Goal: Task Accomplishment & Management: Use online tool/utility

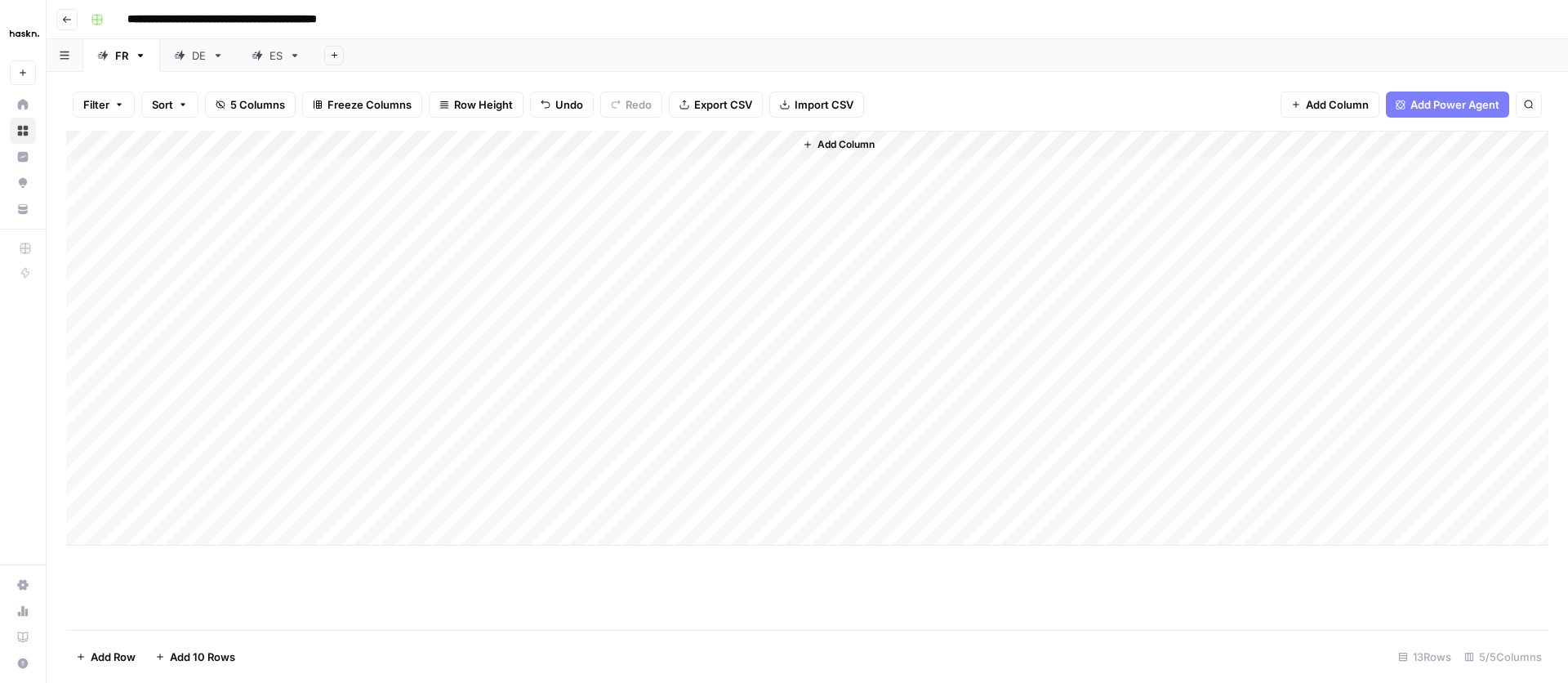
click at [277, 62] on div "ES" at bounding box center [276, 55] width 13 height 16
click at [297, 275] on div "Add Column" at bounding box center [807, 227] width 1482 height 192
click at [500, 275] on div "Add Column" at bounding box center [807, 227] width 1482 height 192
type textarea "**********"
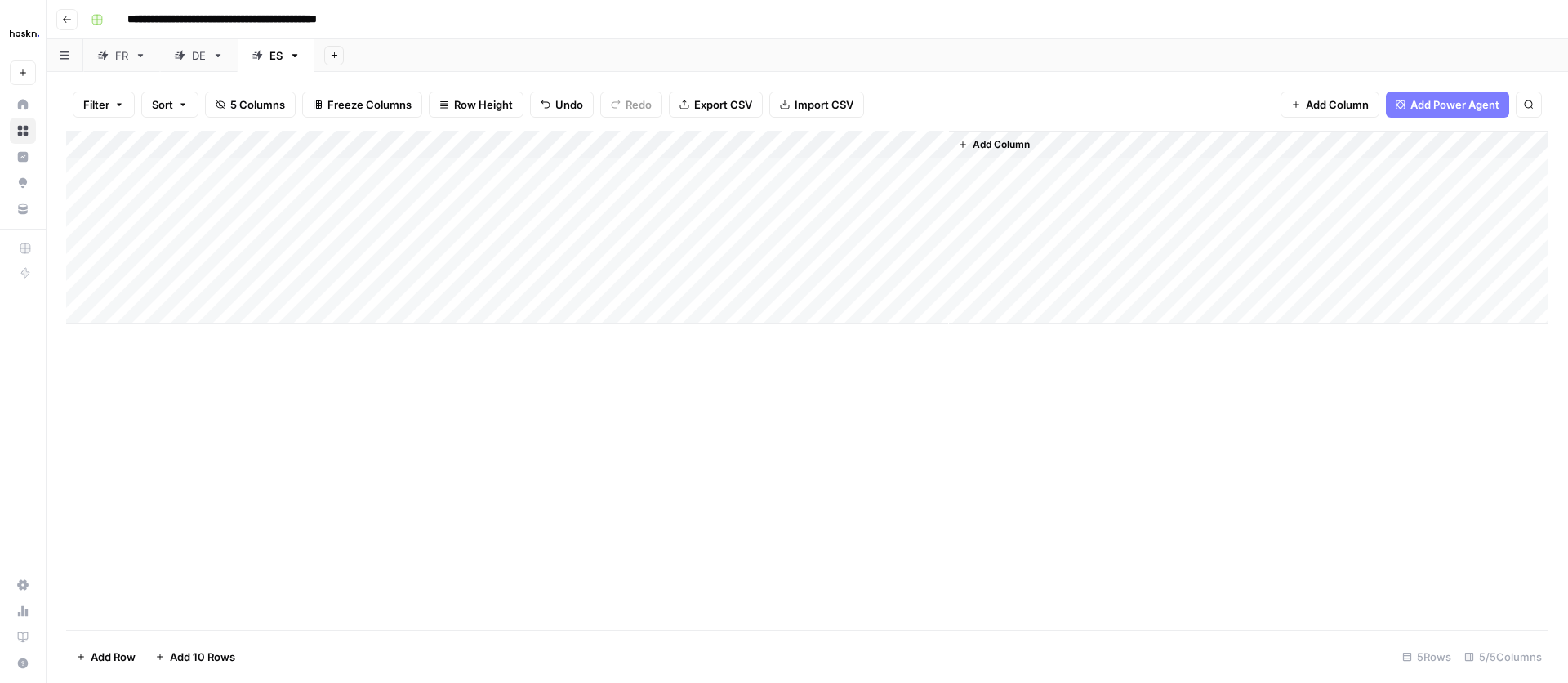
drag, startPoint x: 501, startPoint y: 435, endPoint x: 468, endPoint y: 268, distance: 170.2
click at [501, 426] on div "Add Column" at bounding box center [807, 381] width 1482 height 499
click at [187, 276] on div "Add Column" at bounding box center [807, 227] width 1482 height 192
click at [172, 282] on textarea at bounding box center [252, 283] width 261 height 23
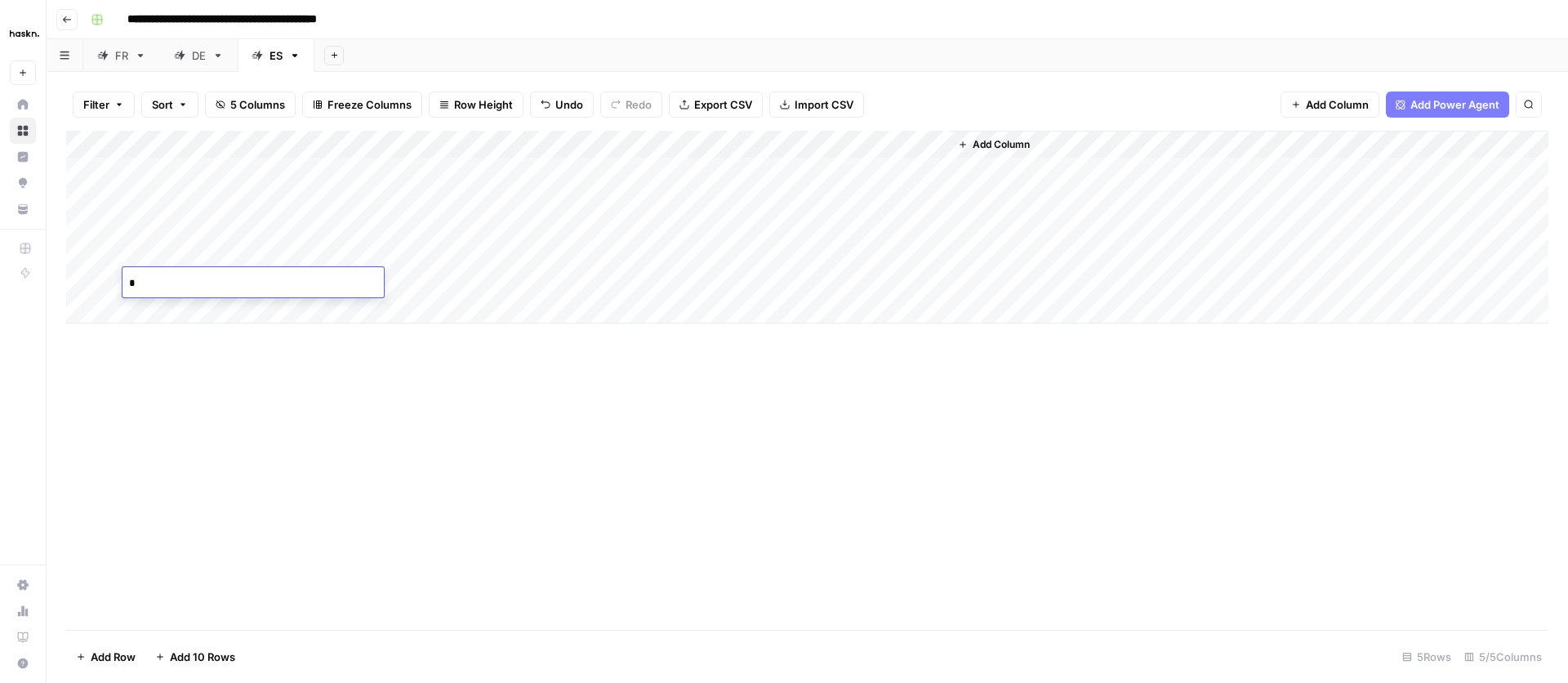
type textarea "**"
click at [236, 446] on div "Add Column" at bounding box center [807, 381] width 1482 height 499
click at [788, 279] on div "Add Column" at bounding box center [807, 227] width 1482 height 192
click at [940, 281] on div "Add Column" at bounding box center [807, 227] width 1482 height 192
click at [782, 283] on div "Add Column" at bounding box center [807, 227] width 1482 height 192
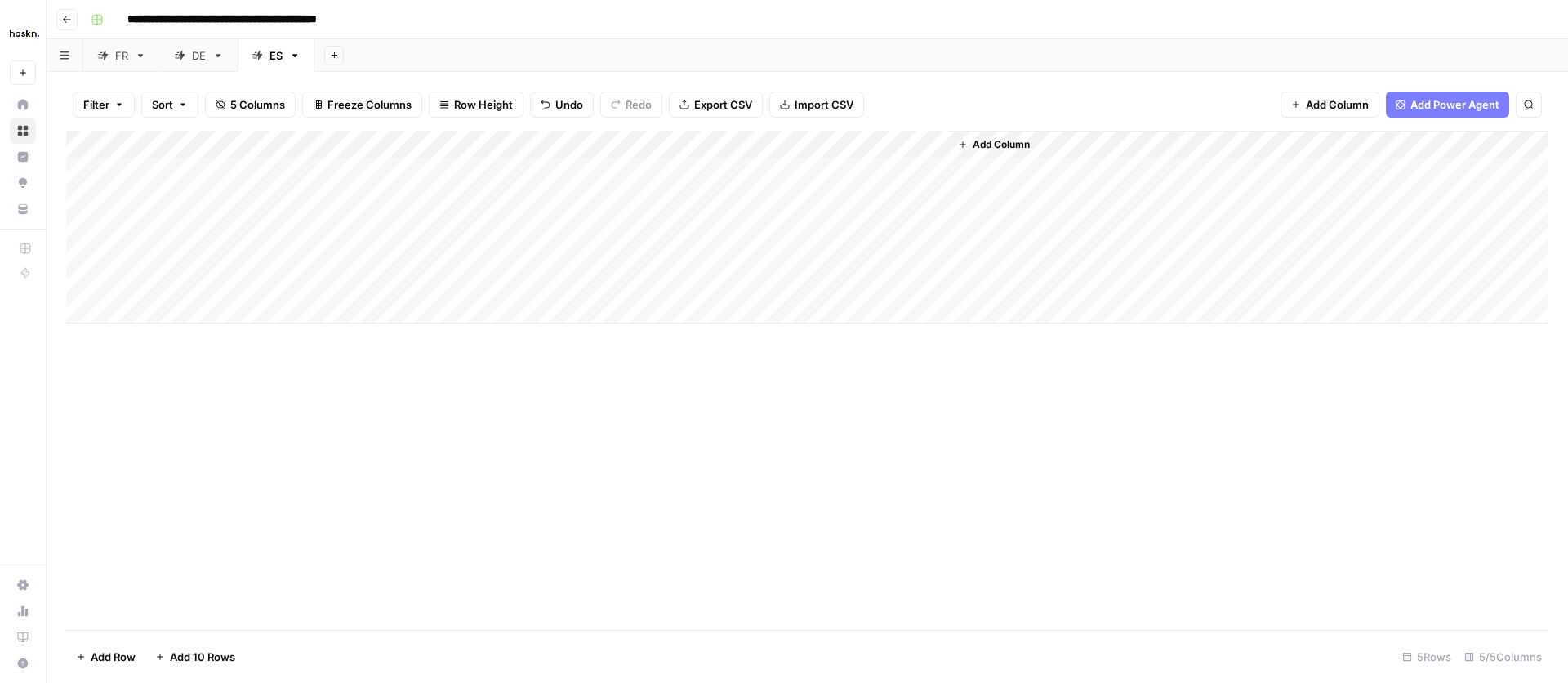
click at [934, 281] on div "Add Column" at bounding box center [807, 227] width 1482 height 192
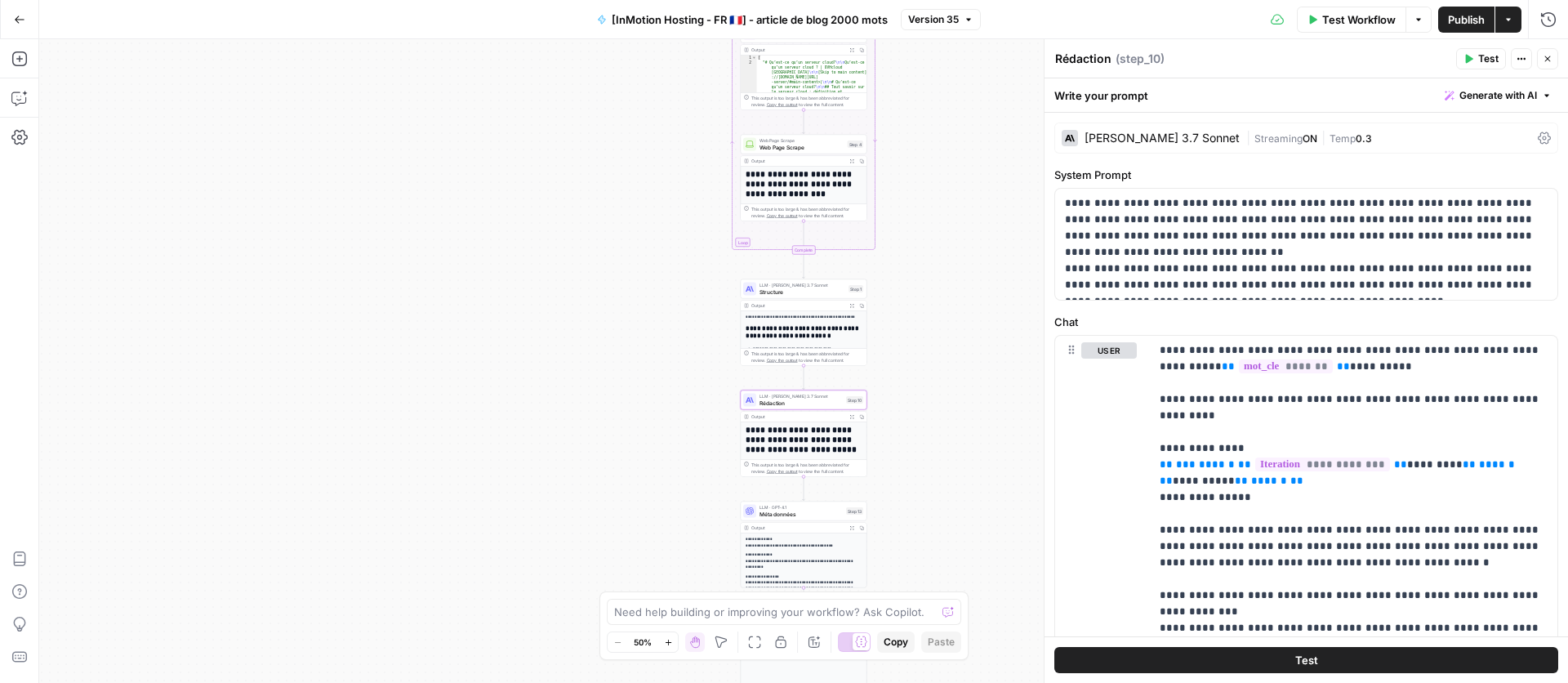
scroll to position [751, 0]
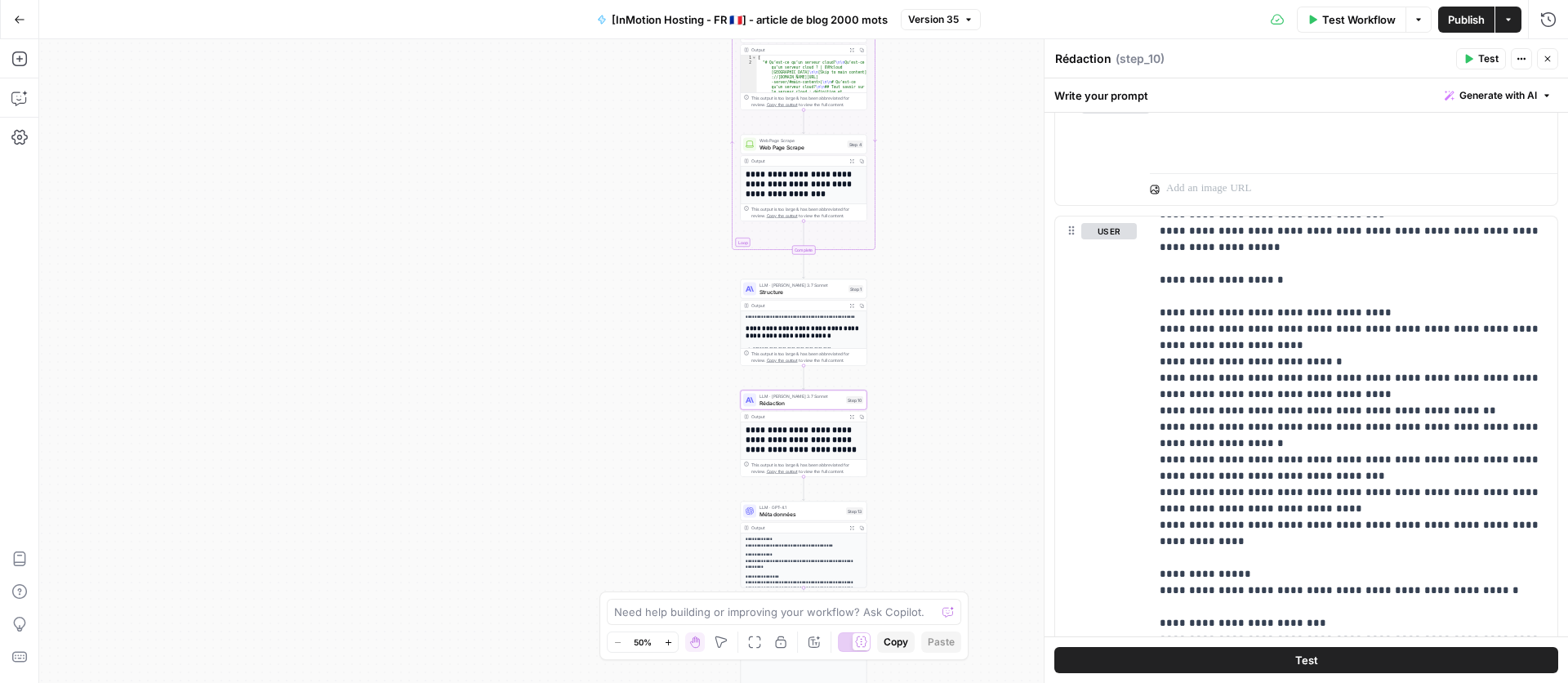
click at [19, 14] on icon "button" at bounding box center [19, 19] width 11 height 11
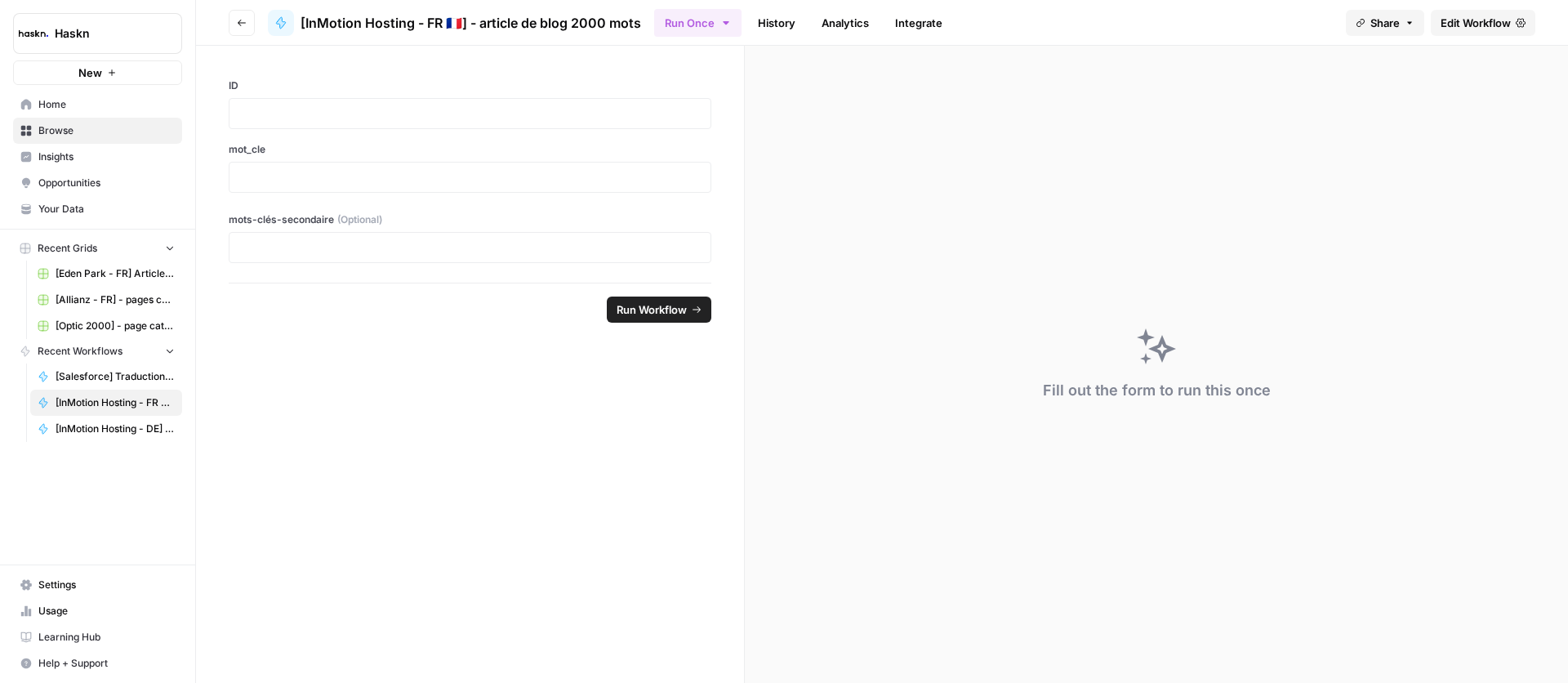
click at [245, 19] on icon "button" at bounding box center [241, 23] width 10 height 10
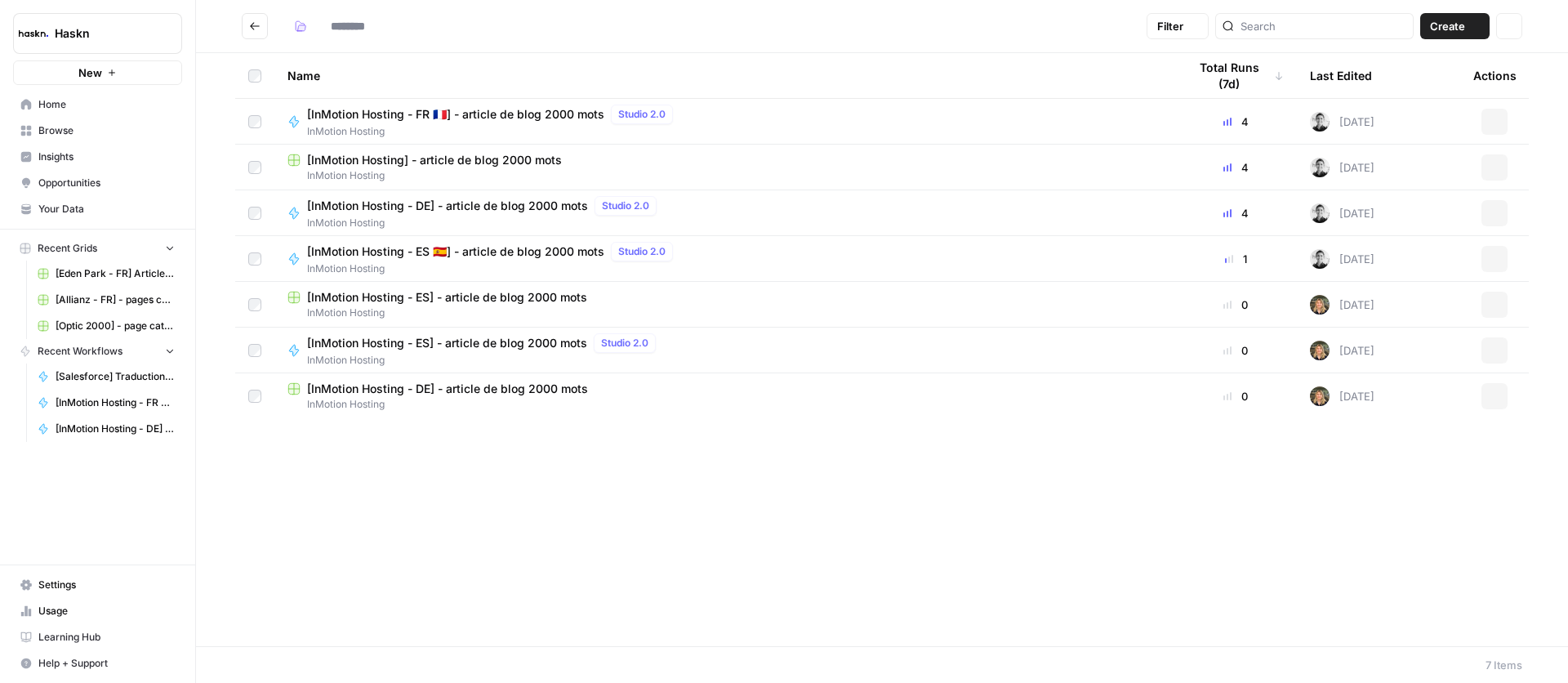
type input "**********"
click at [1495, 349] on icon "button" at bounding box center [1493, 349] width 10 height 10
click at [1395, 488] on span "Delete" at bounding box center [1422, 485] width 131 height 16
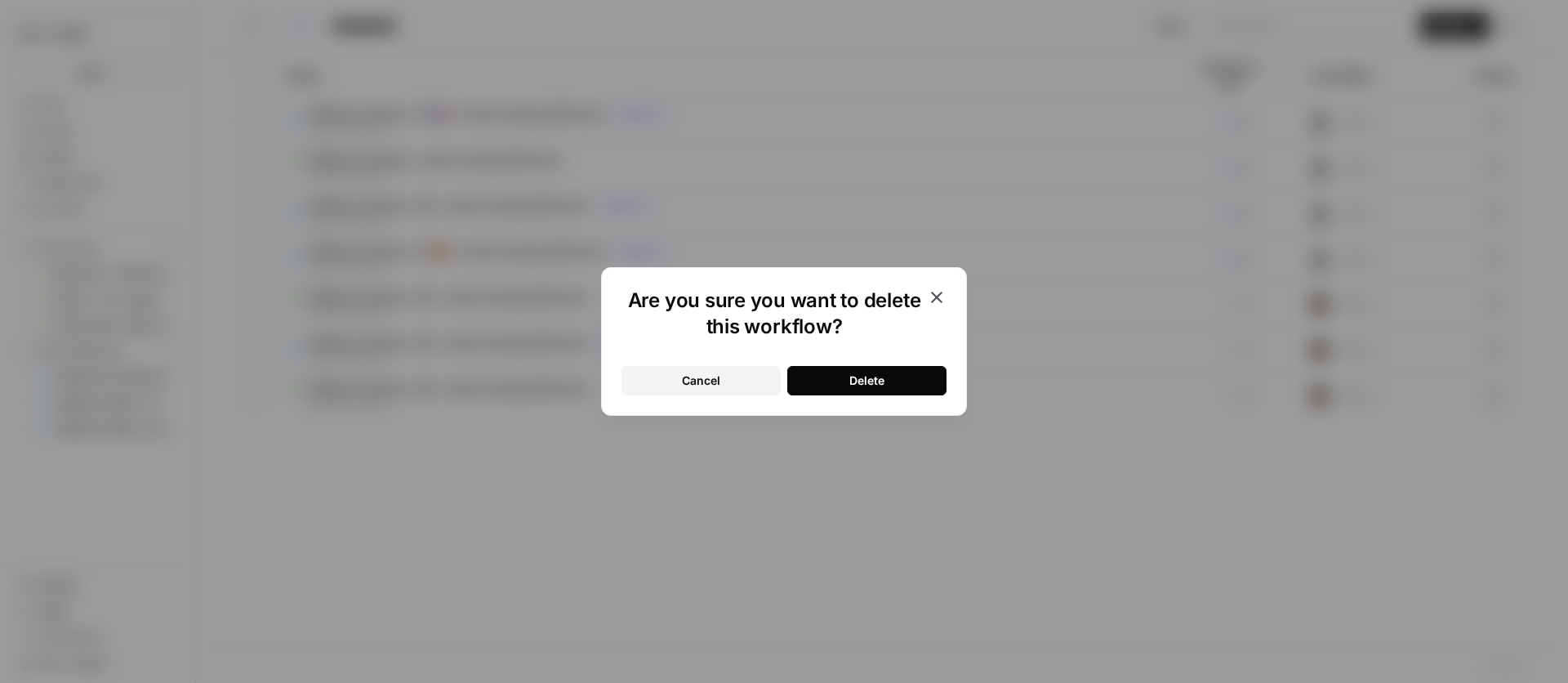
click at [841, 387] on button "Delete" at bounding box center [867, 381] width 159 height 29
drag, startPoint x: 938, startPoint y: 299, endPoint x: 1035, endPoint y: 288, distance: 97.6
click at [938, 300] on icon "button" at bounding box center [936, 296] width 11 height 11
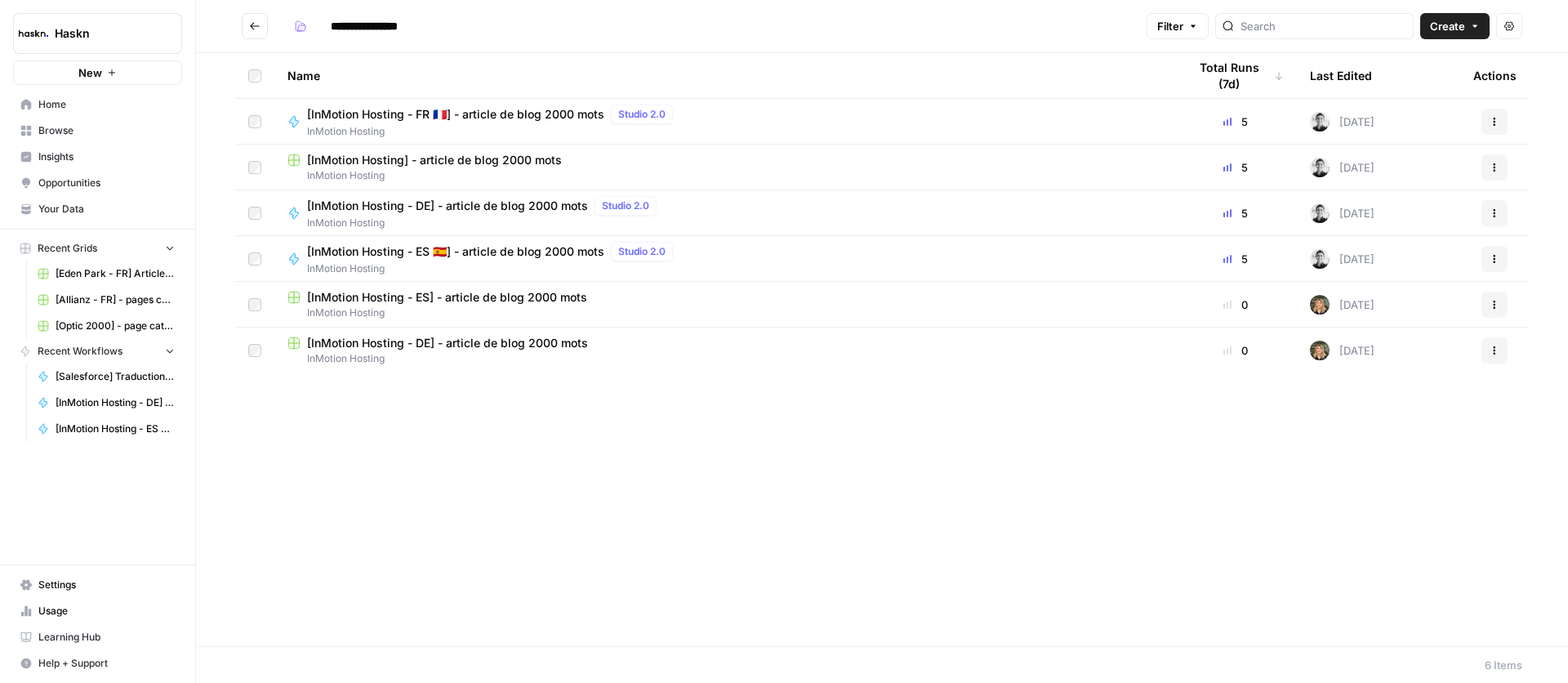
click at [518, 203] on span "[InMotion Hosting - DE] - article de blog 2000 mots" at bounding box center [447, 205] width 281 height 16
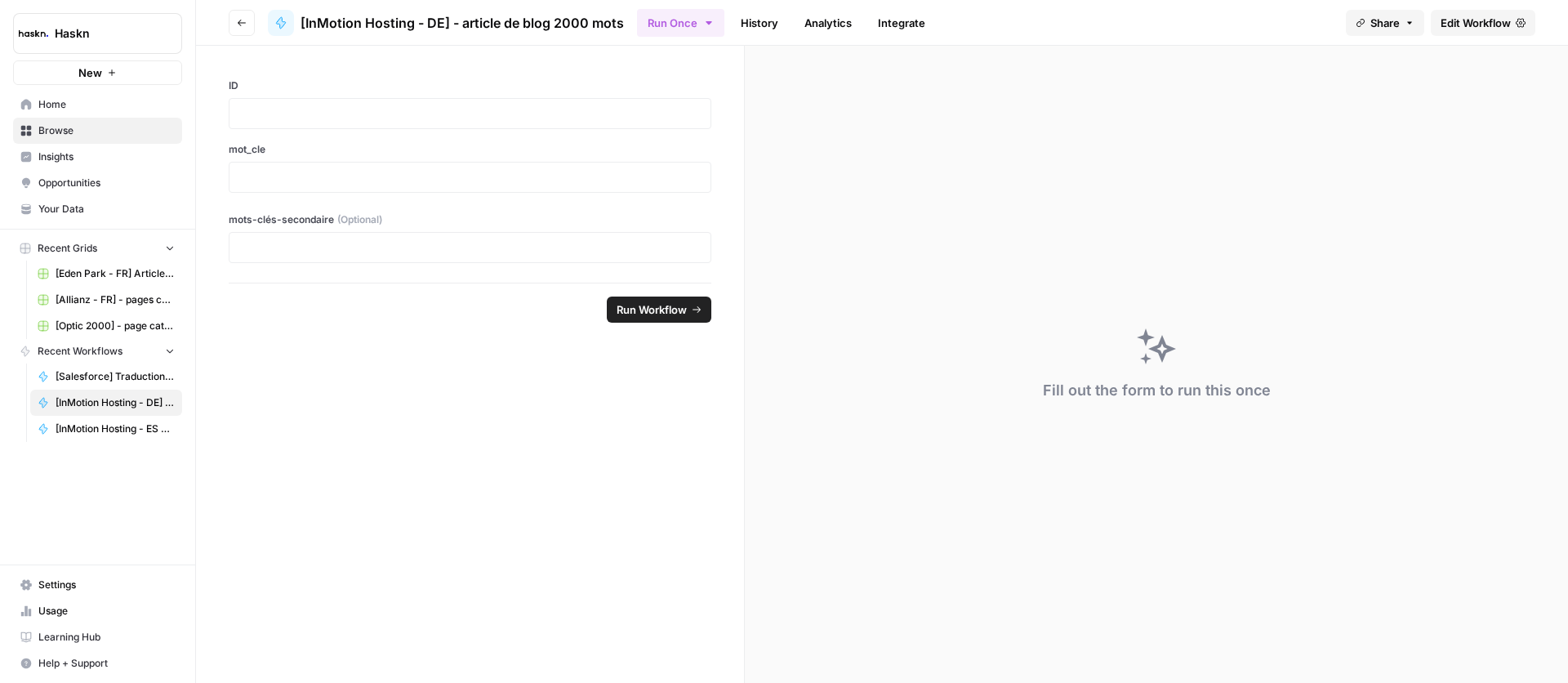
click at [426, 21] on span "[InMotion Hosting - DE] - article de blog 2000 mots" at bounding box center [462, 23] width 323 height 20
click at [1472, 23] on span "Edit Workflow" at bounding box center [1475, 23] width 70 height 16
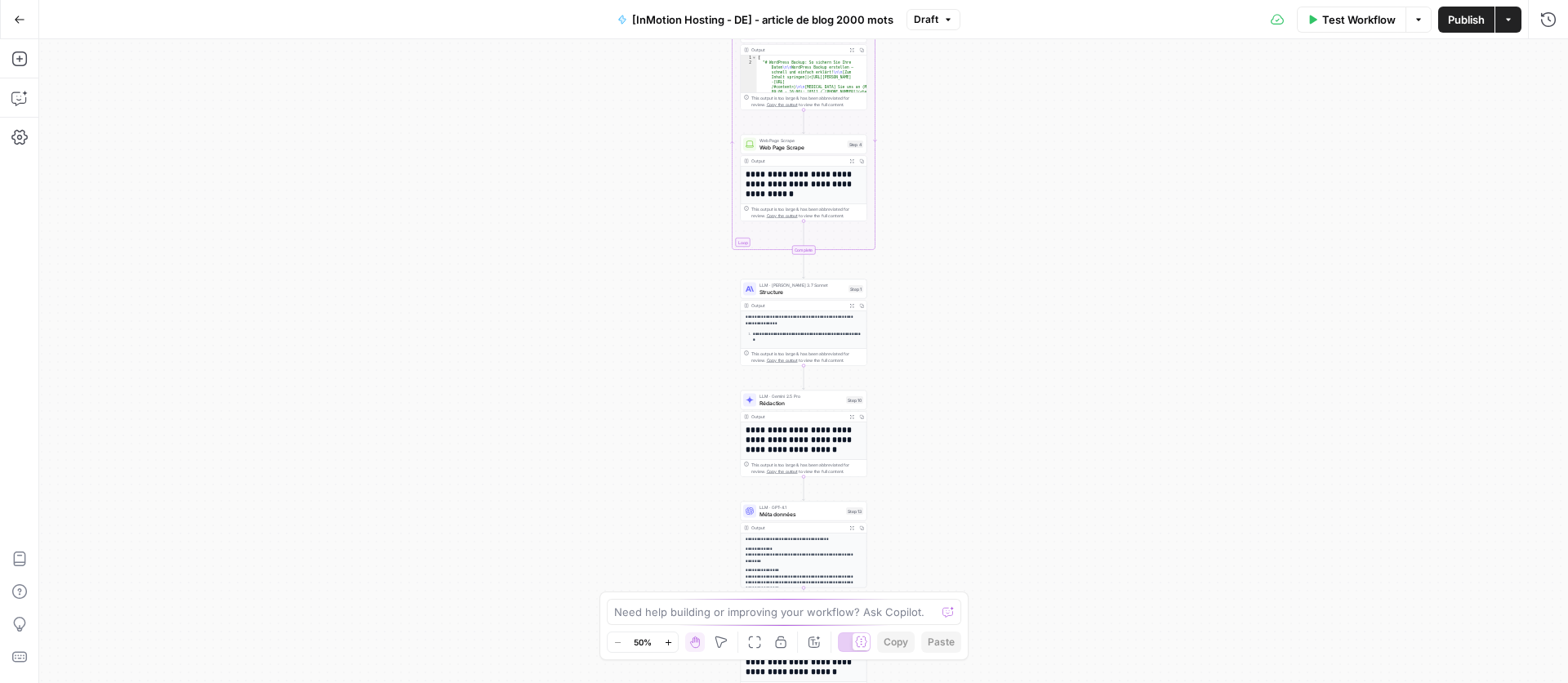
click at [17, 22] on icon "button" at bounding box center [19, 19] width 11 height 11
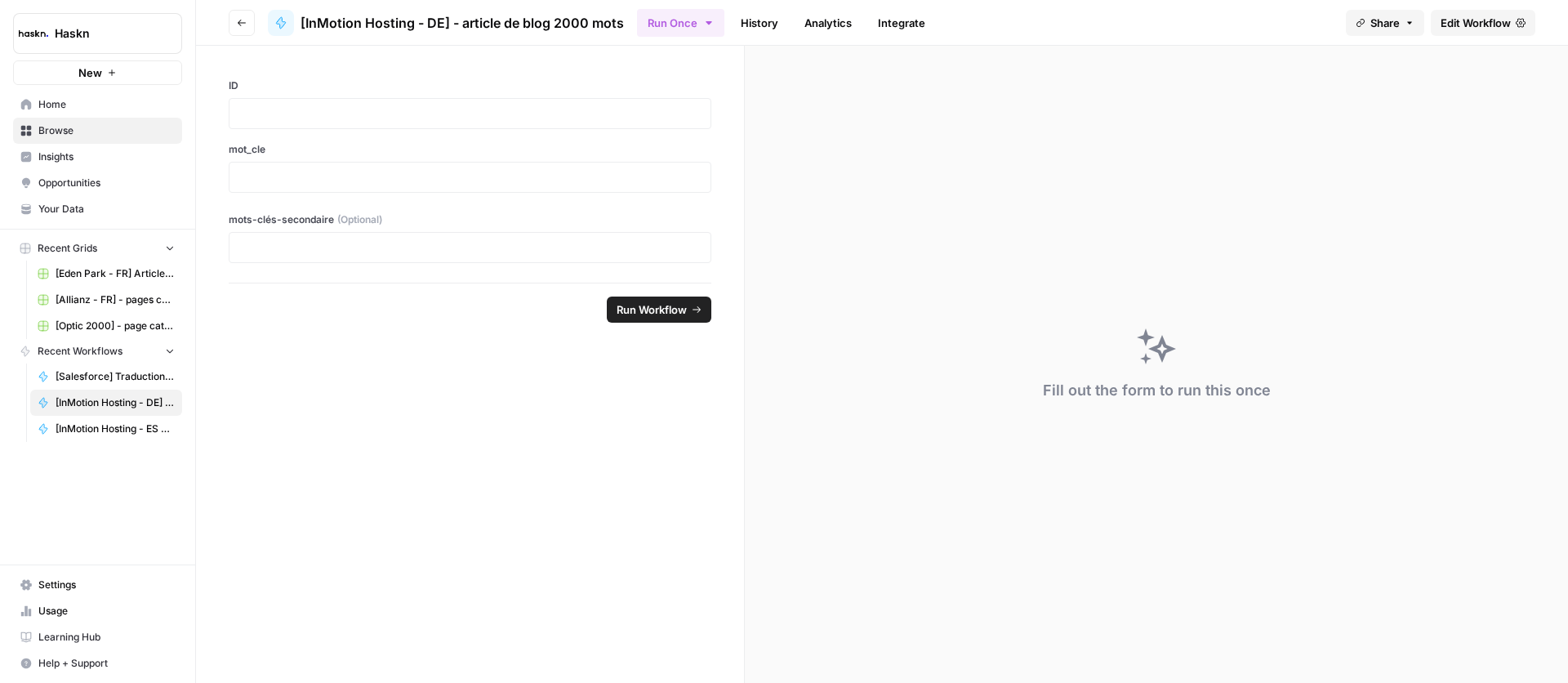
click at [234, 20] on button "Go back" at bounding box center [242, 23] width 26 height 26
click at [238, 22] on icon "button" at bounding box center [241, 23] width 8 height 7
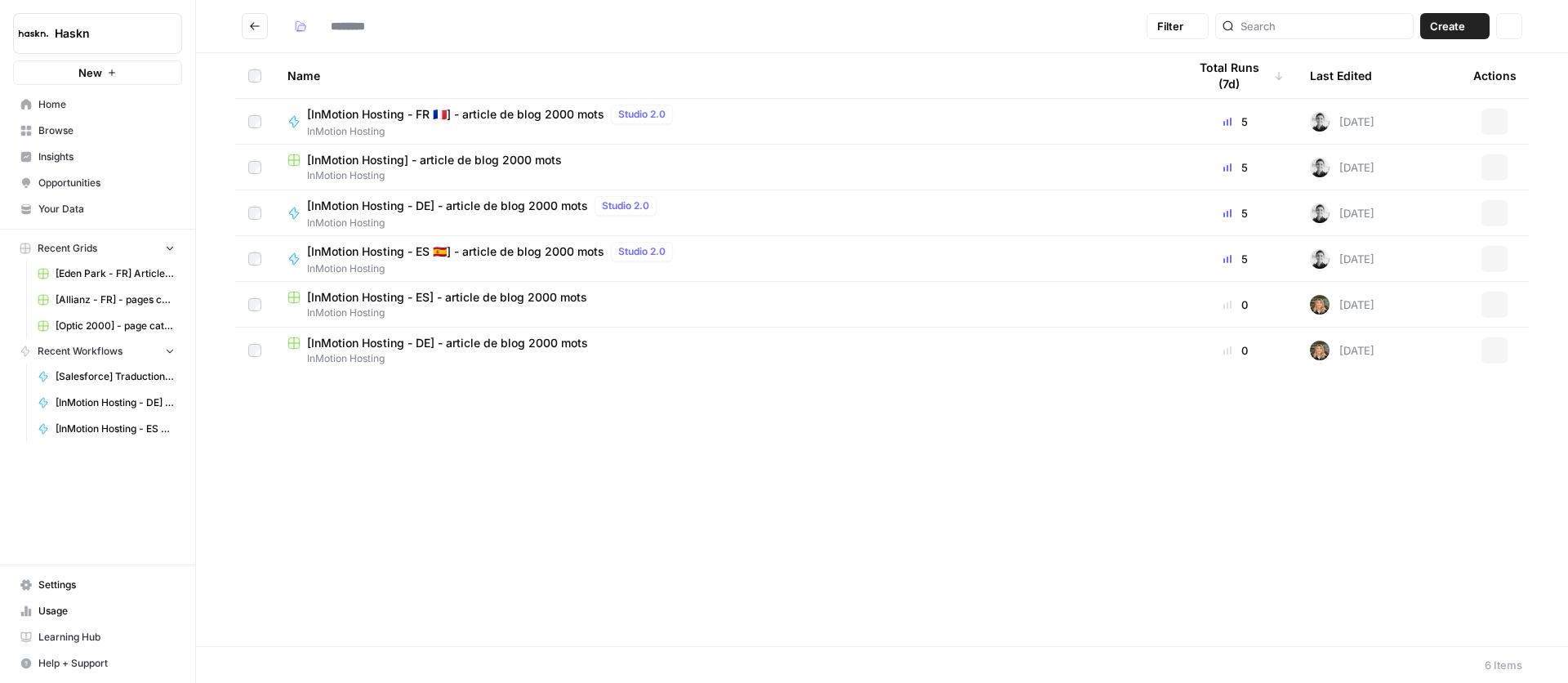
type input "**********"
click at [502, 208] on span "[InMotion Hosting - DE] - article de blog 2000 mots" at bounding box center [447, 205] width 281 height 16
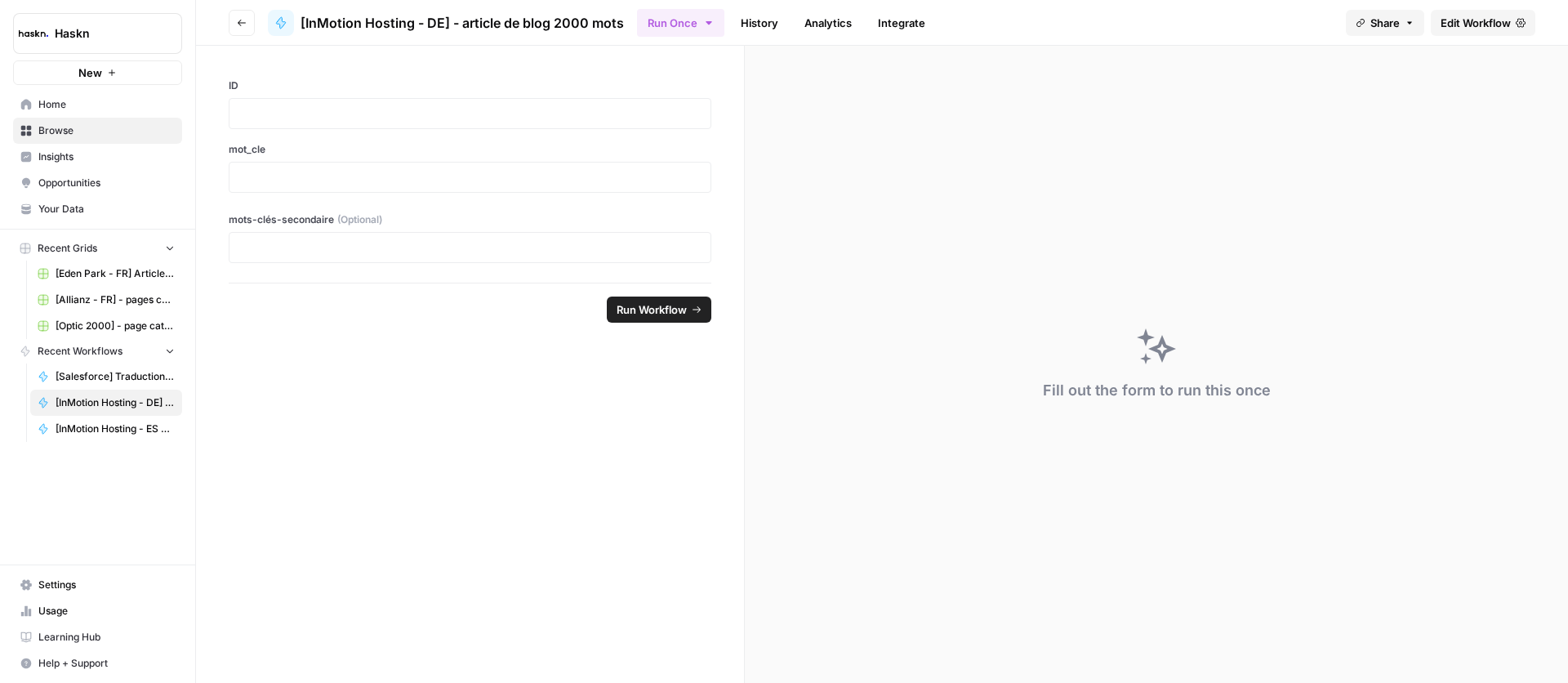
click at [1446, 29] on span "Edit Workflow" at bounding box center [1475, 23] width 70 height 16
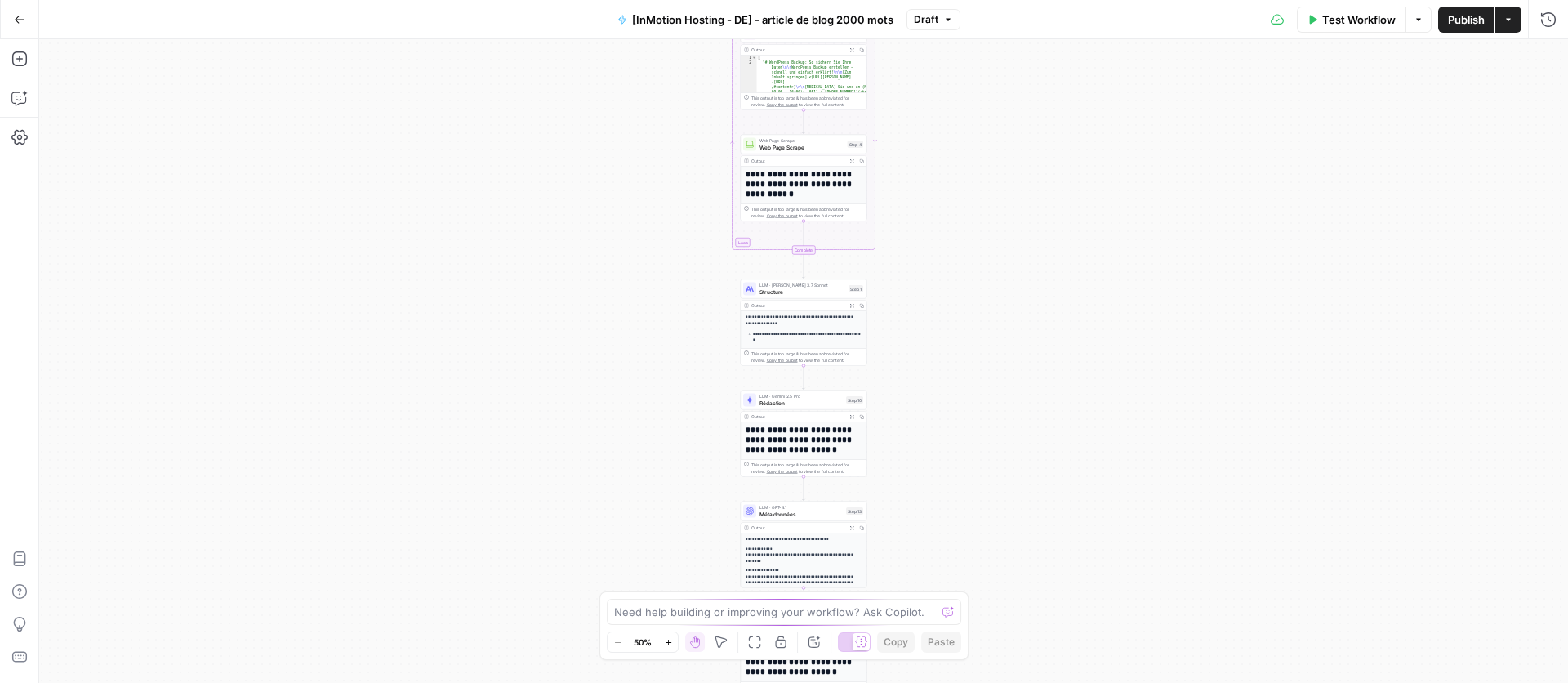
click at [743, 21] on span "[InMotion Hosting - DE] - article de blog 2000 mots" at bounding box center [762, 19] width 261 height 16
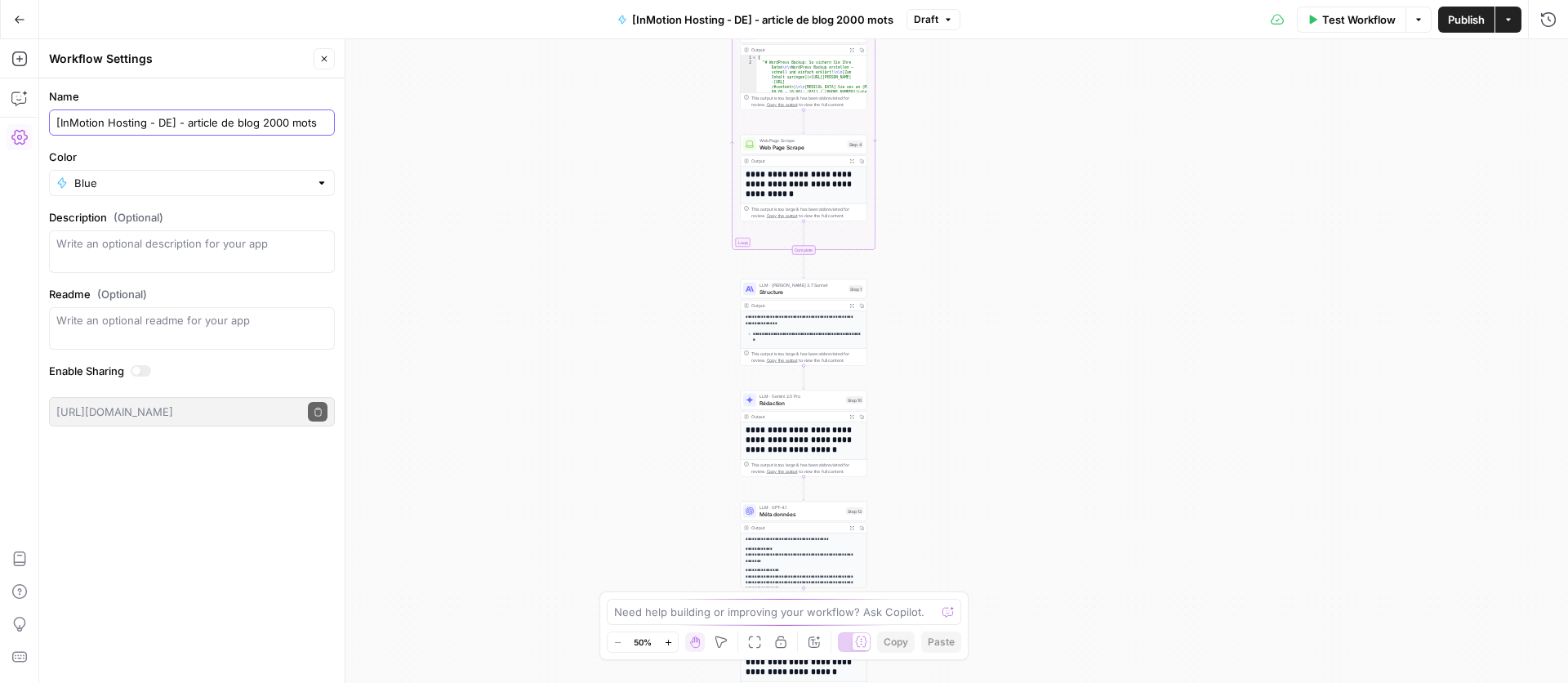
click at [167, 116] on input "[InMotion Hosting - DE] - article de blog 2000 mots" at bounding box center [192, 122] width 271 height 16
click at [65, 244] on textarea "Description (Optional)" at bounding box center [192, 251] width 271 height 33
type textarea "🇩🇪"
drag, startPoint x: 79, startPoint y: 236, endPoint x: 55, endPoint y: 237, distance: 24.0
click at [56, 237] on textarea "🇩🇪" at bounding box center [192, 251] width 271 height 33
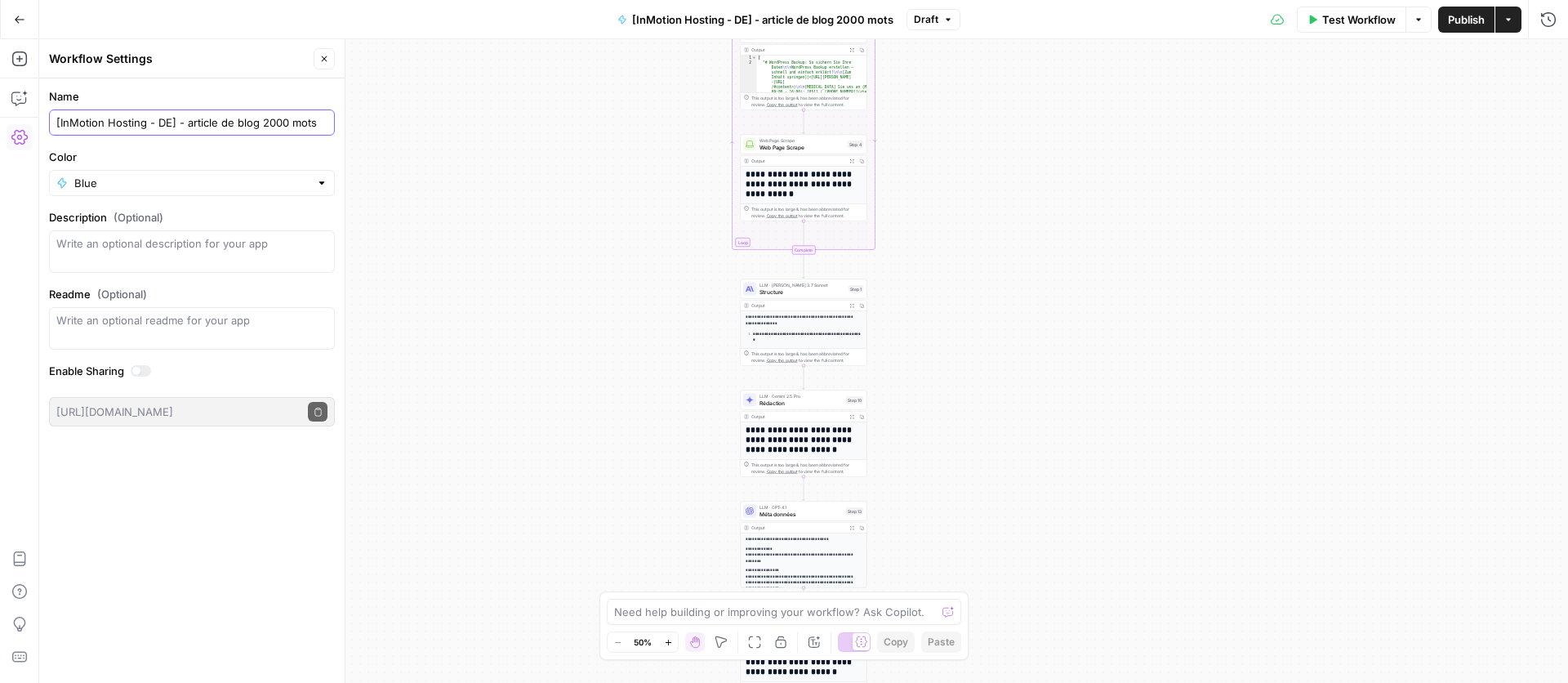
click at [171, 126] on input "[InMotion Hosting - DE] - article de blog 2000 mots" at bounding box center [192, 122] width 271 height 16
paste input "🇩🇪"
click at [171, 123] on input "[InMotion Hosting - DE🇩🇪] - article de blog 2000 mots" at bounding box center [192, 122] width 271 height 16
type input "[InMotion Hosting - DE 🇩🇪] - article de blog 2000 mots"
click at [1461, 26] on span "Publish" at bounding box center [1466, 19] width 36 height 16
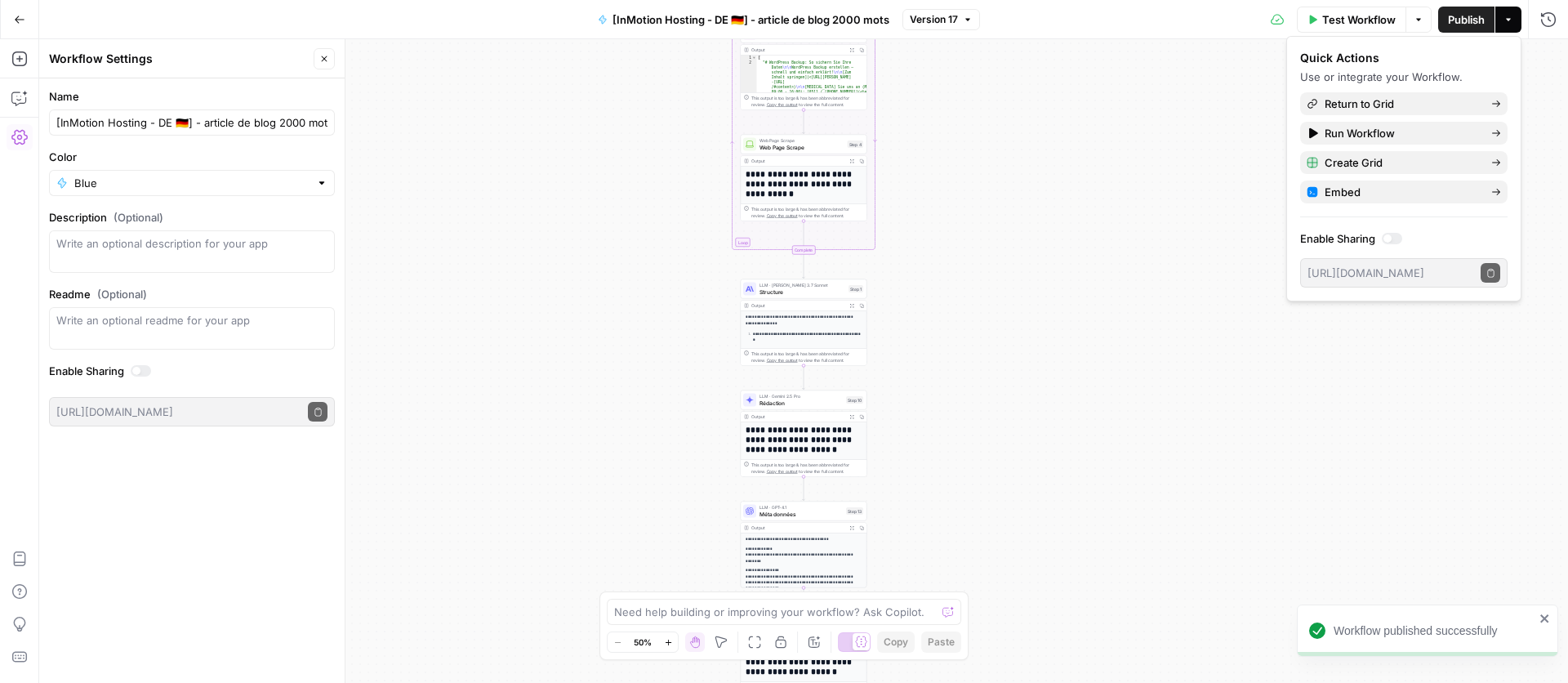
click at [15, 23] on icon "button" at bounding box center [19, 19] width 11 height 11
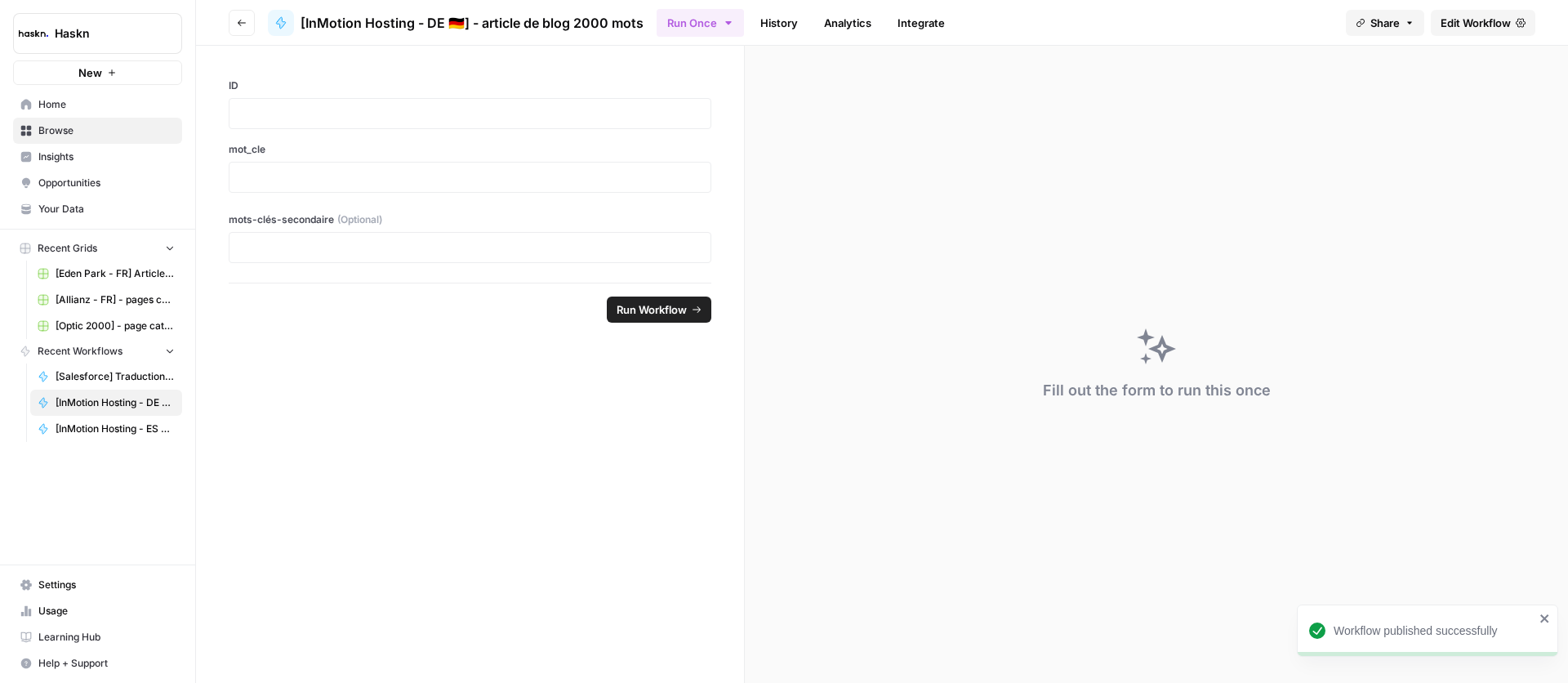
click at [241, 21] on div "Close sidebar" at bounding box center [258, 33] width 86 height 29
click at [235, 16] on button "Go back" at bounding box center [242, 23] width 26 height 26
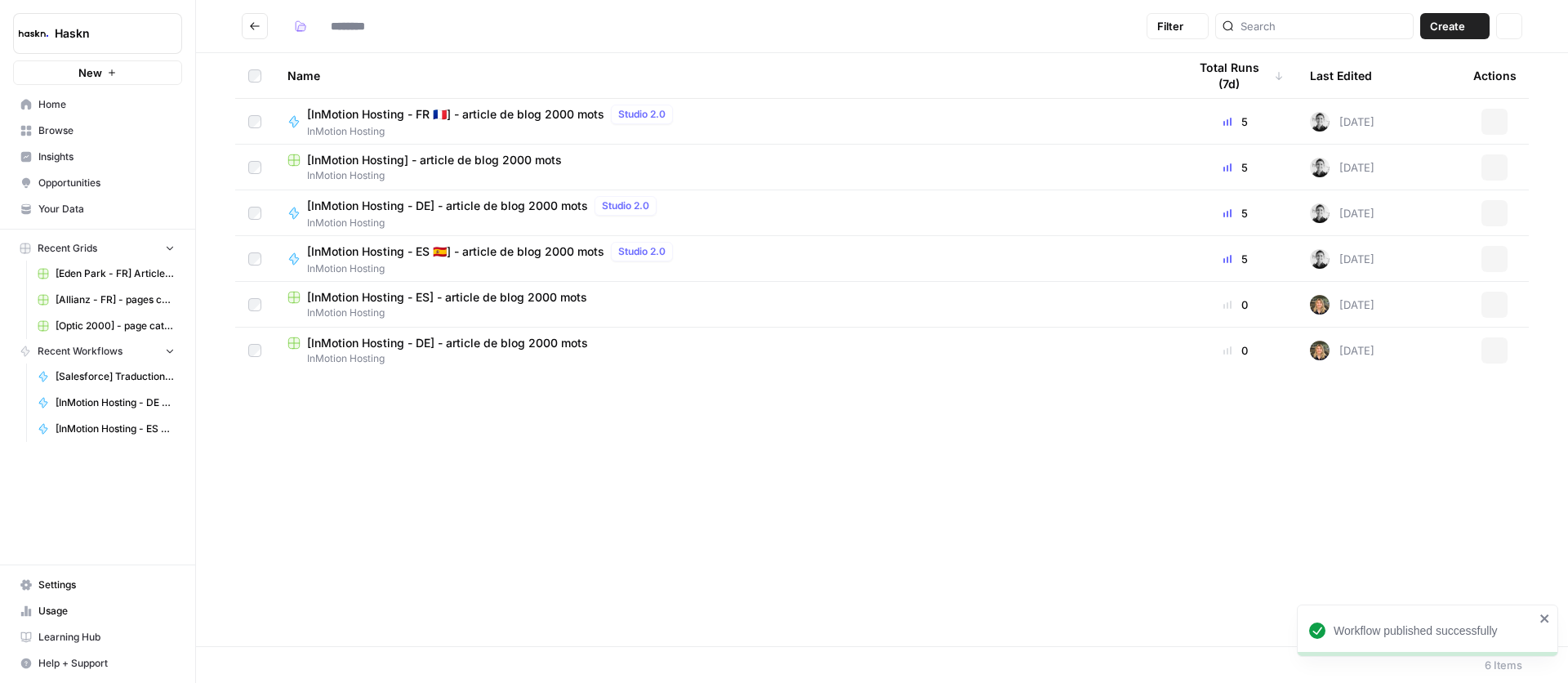
type input "**********"
click at [550, 252] on span "[InMotion Hosting - ES 🇪🇸] - article de blog 2000 mots" at bounding box center [455, 251] width 297 height 16
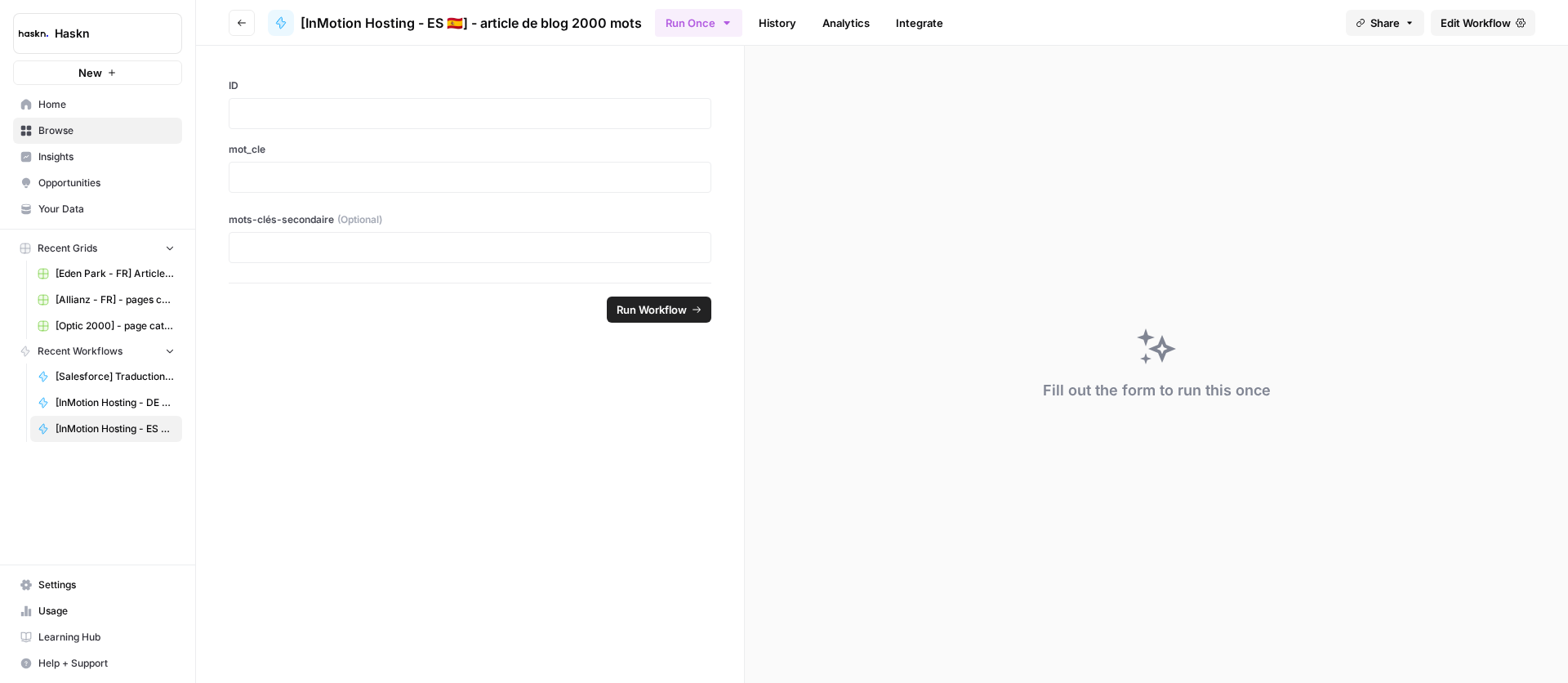
click at [1451, 23] on span "Edit Workflow" at bounding box center [1475, 23] width 70 height 16
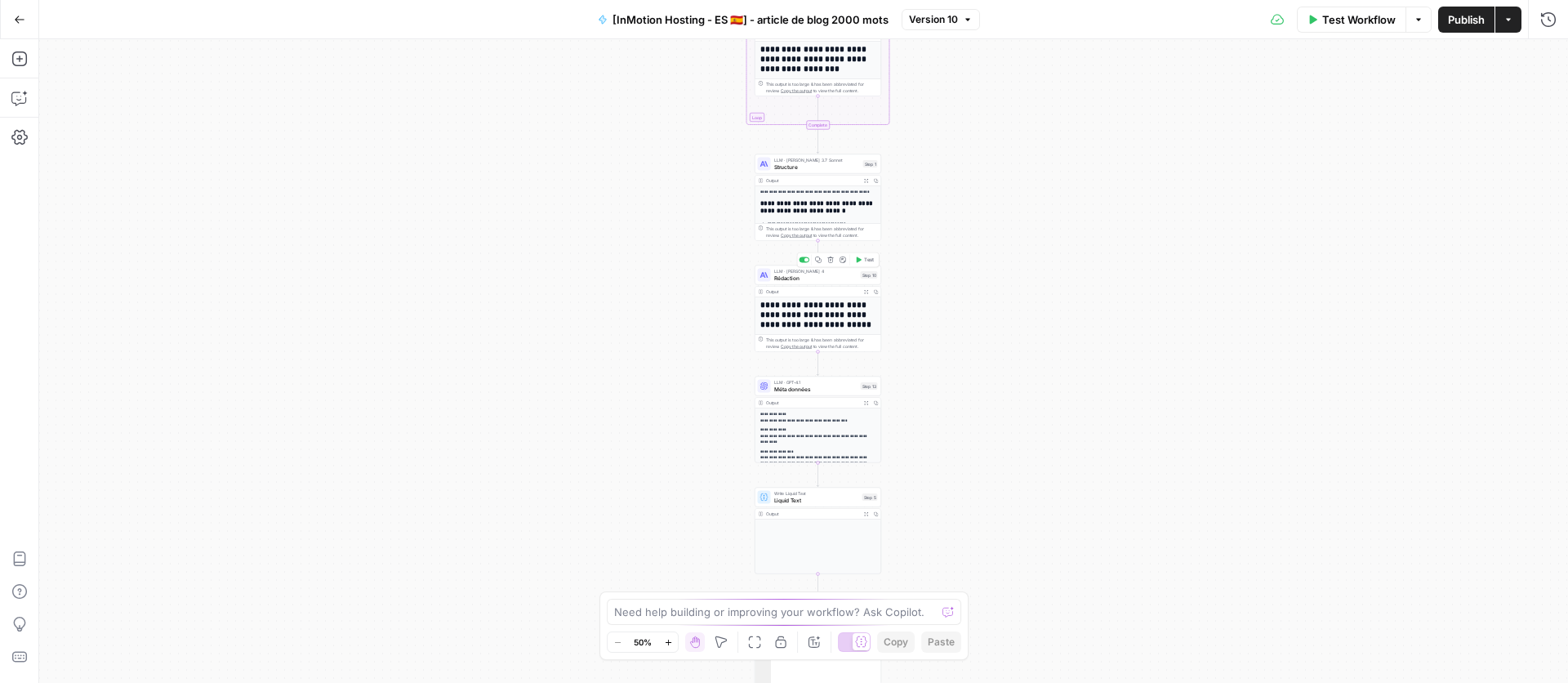
click at [808, 280] on span "Rédaction" at bounding box center [816, 277] width 83 height 8
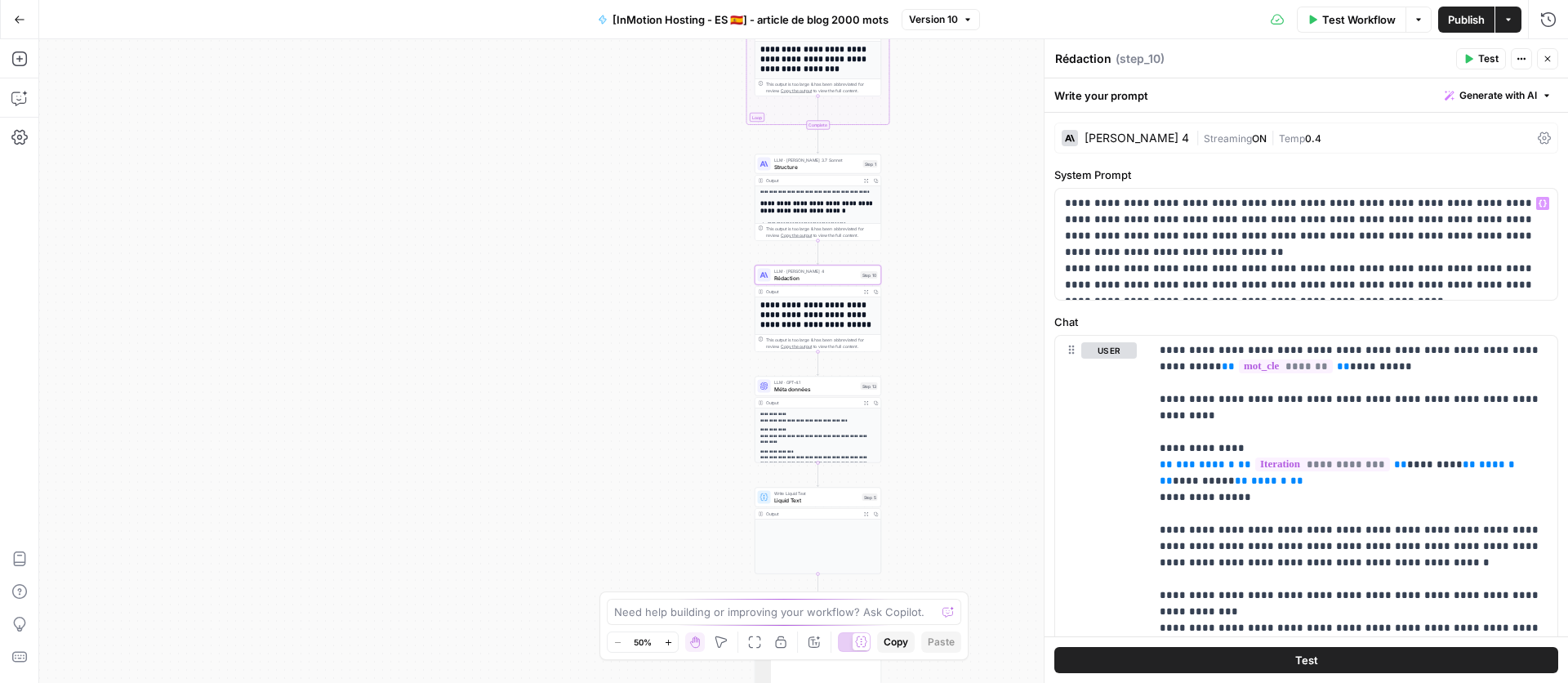
click at [1109, 139] on div "[PERSON_NAME] 4" at bounding box center [1136, 138] width 105 height 11
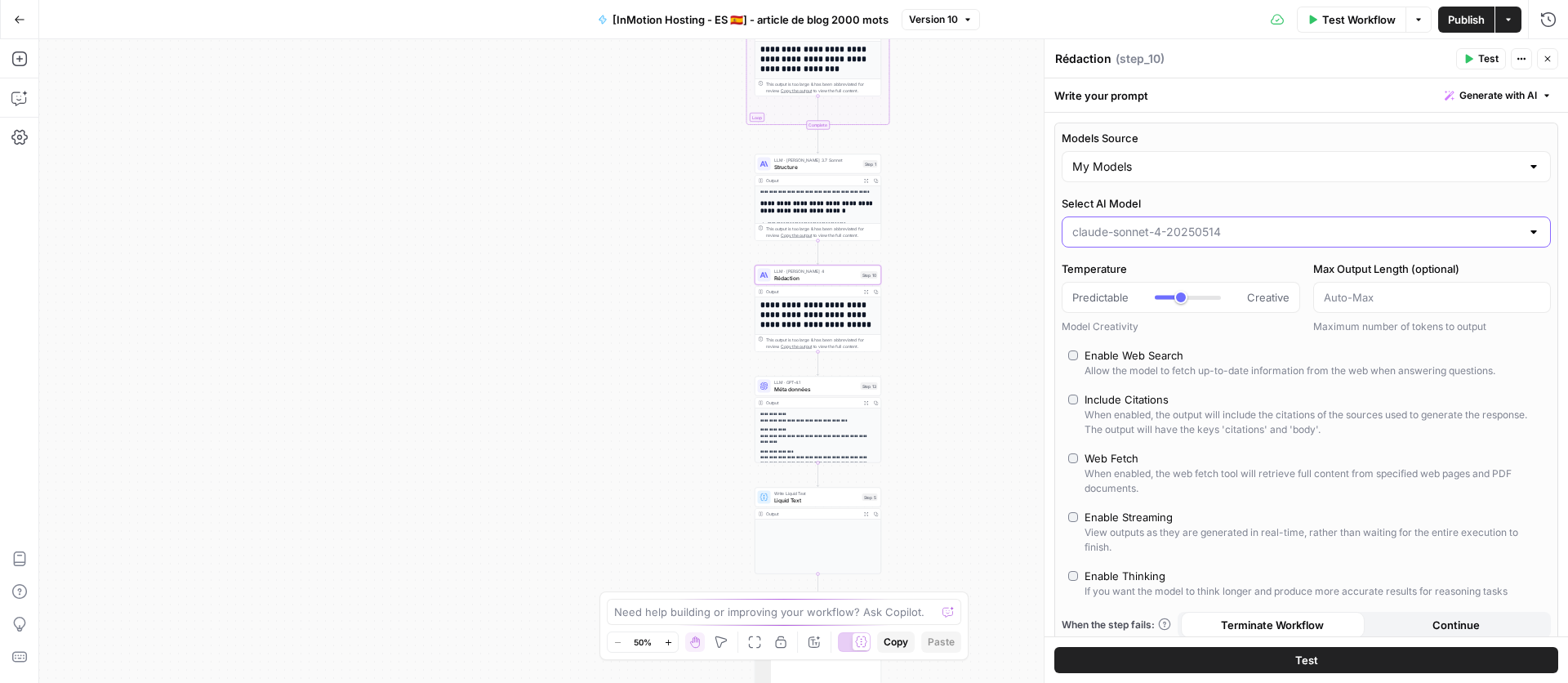
click at [1218, 232] on input "Select AI Model" at bounding box center [1296, 231] width 448 height 16
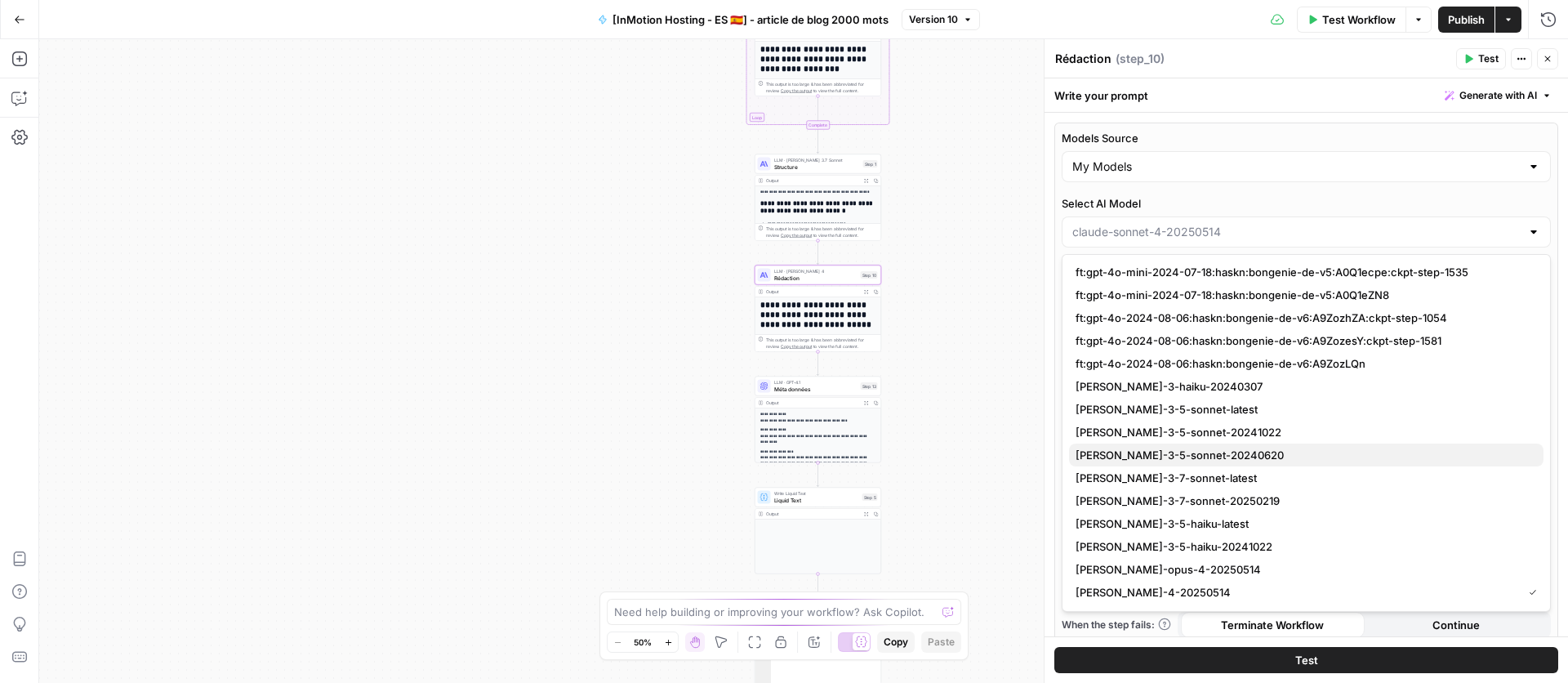
scroll to position [2126, 0]
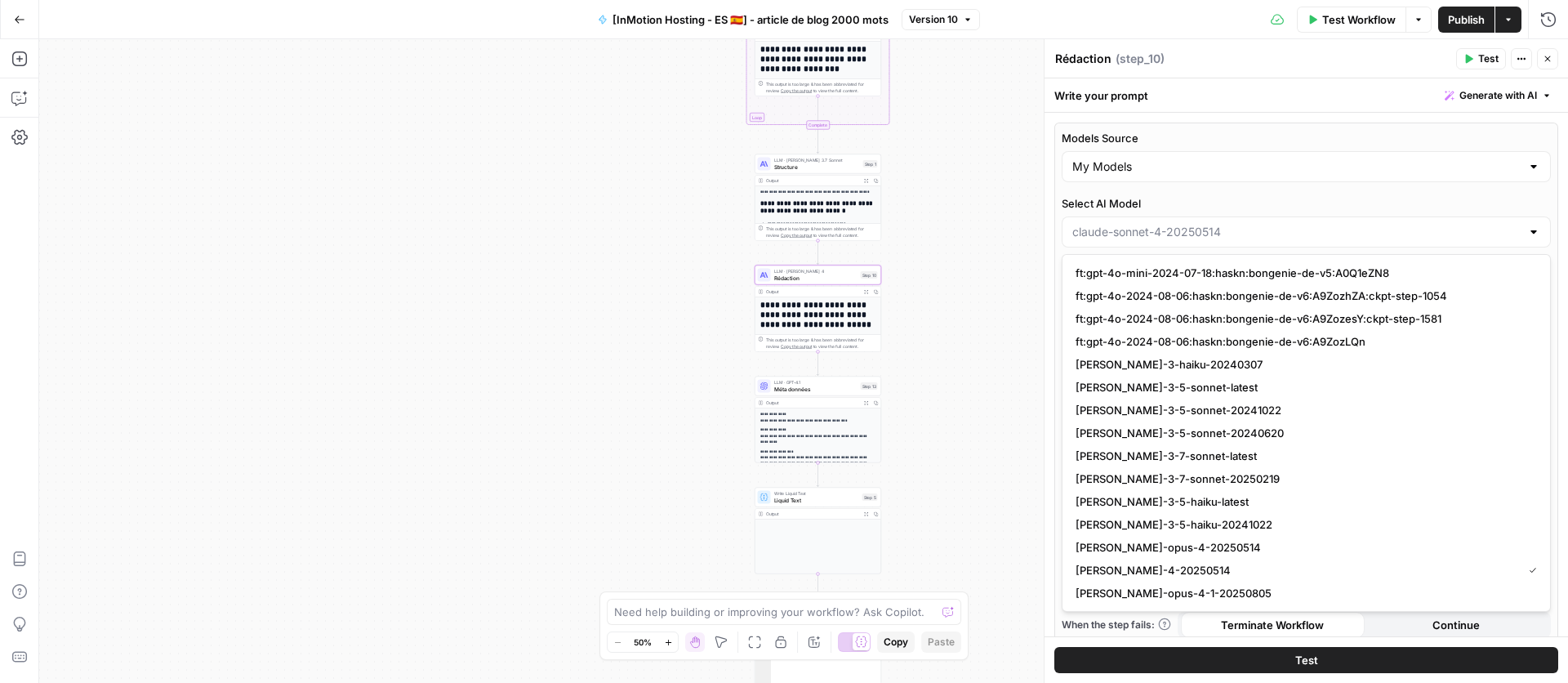
type input "[PERSON_NAME]-4-20250514"
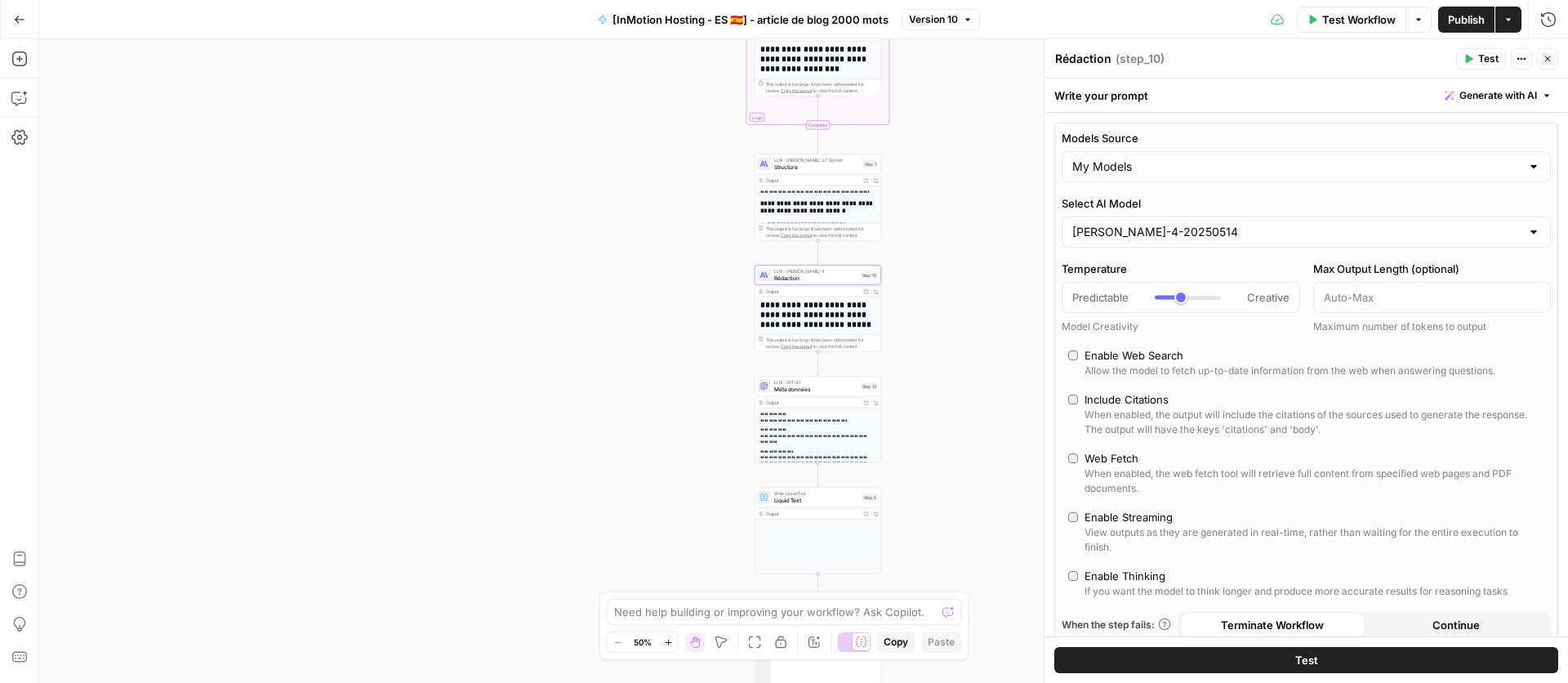
click at [1009, 433] on div "Workflow Set Inputs Inputs Google Search Google Search Step 2 Output Expand Out…" at bounding box center [803, 361] width 1528 height 643
type input "***"
click at [1173, 301] on div at bounding box center [1187, 296] width 66 height 16
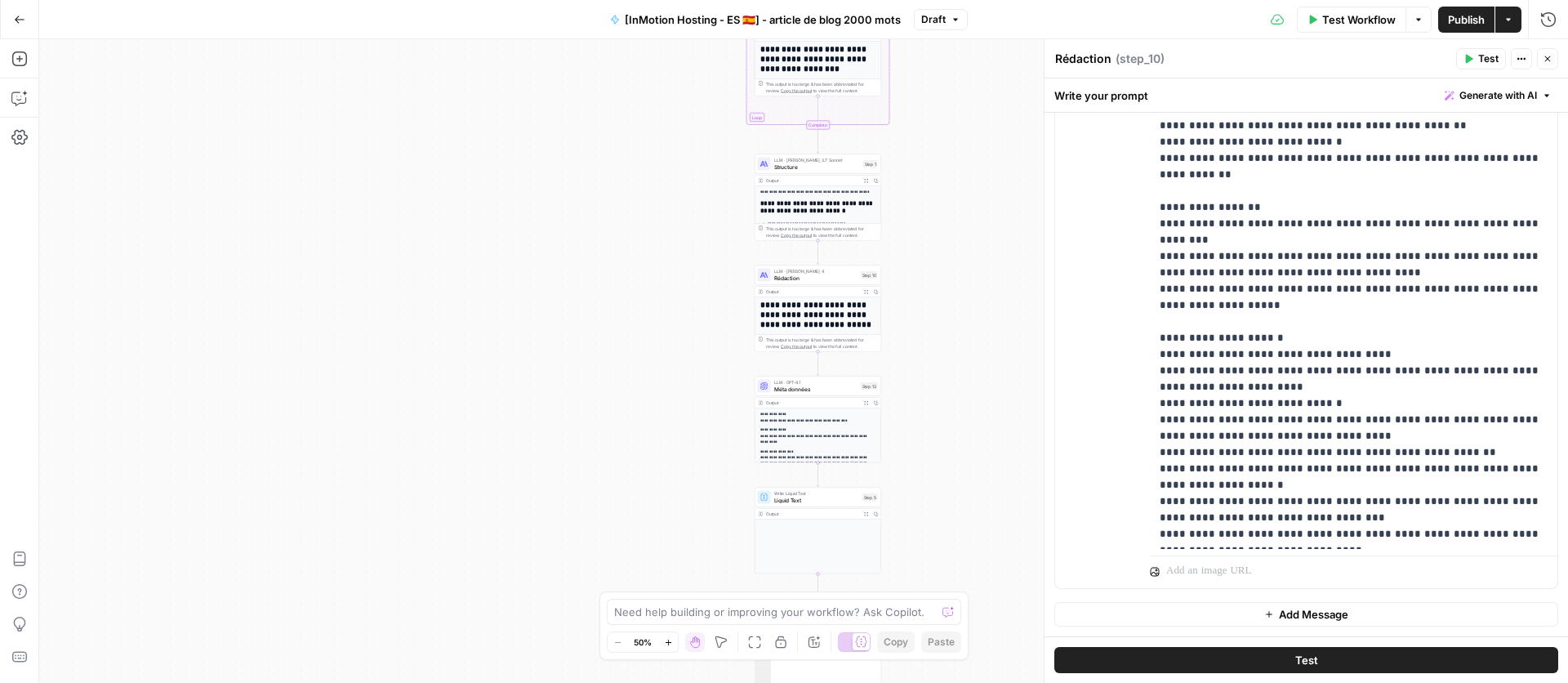
scroll to position [345, 0]
click at [1467, 21] on span "Publish" at bounding box center [1466, 19] width 36 height 16
